Goal: Task Accomplishment & Management: Use online tool/utility

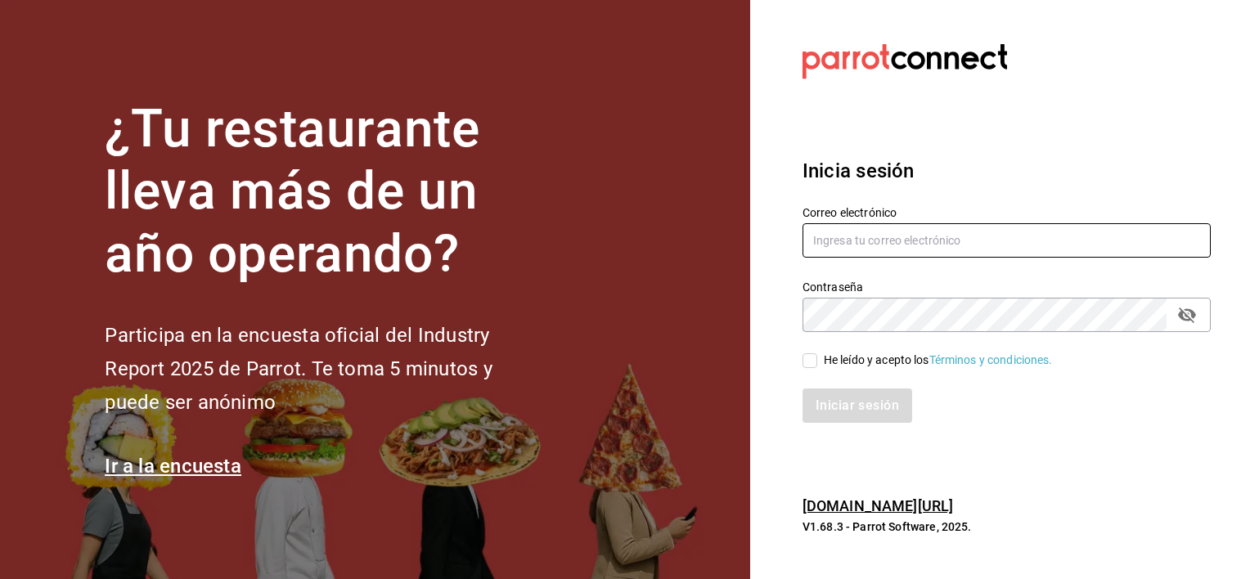
type input "[PERSON_NAME][EMAIL_ADDRESS][PERSON_NAME][DOMAIN_NAME]"
click at [813, 363] on input "He leído y acepto los Términos y condiciones." at bounding box center [810, 360] width 15 height 15
checkbox input "true"
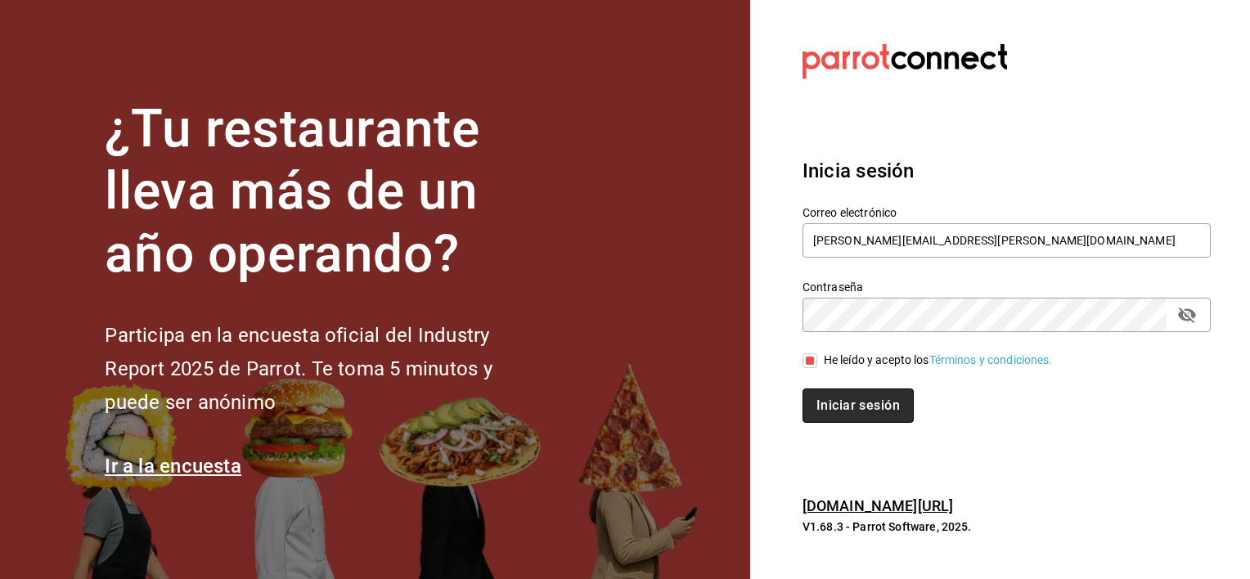
click at [838, 402] on button "Iniciar sesión" at bounding box center [858, 406] width 111 height 34
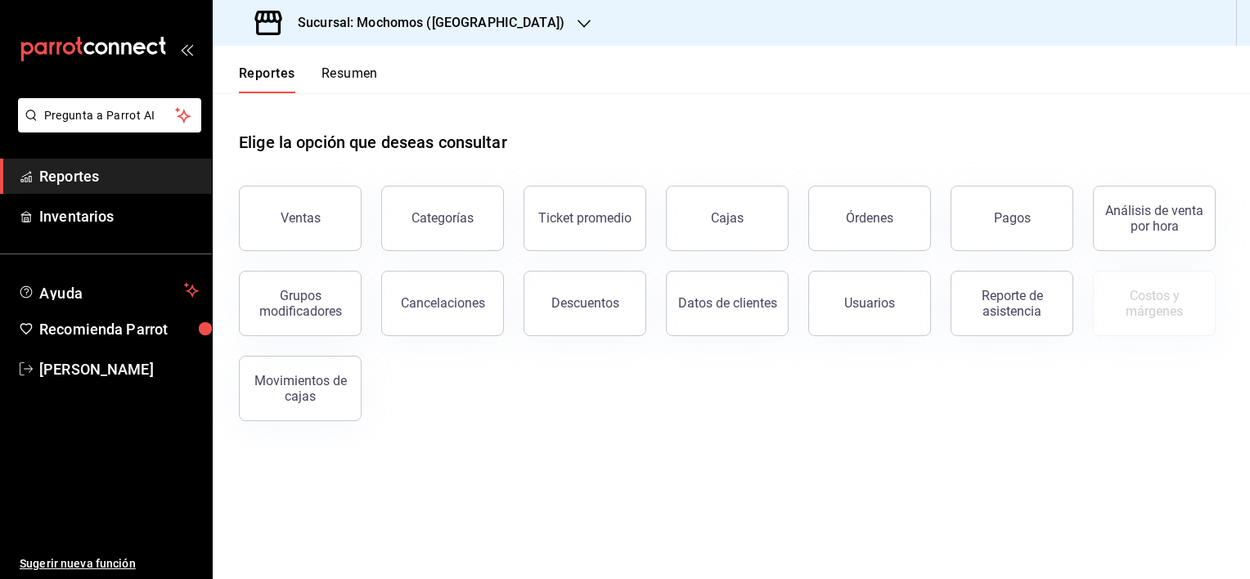
click at [578, 20] on icon "button" at bounding box center [584, 23] width 13 height 13
